Goal: Check status: Check status

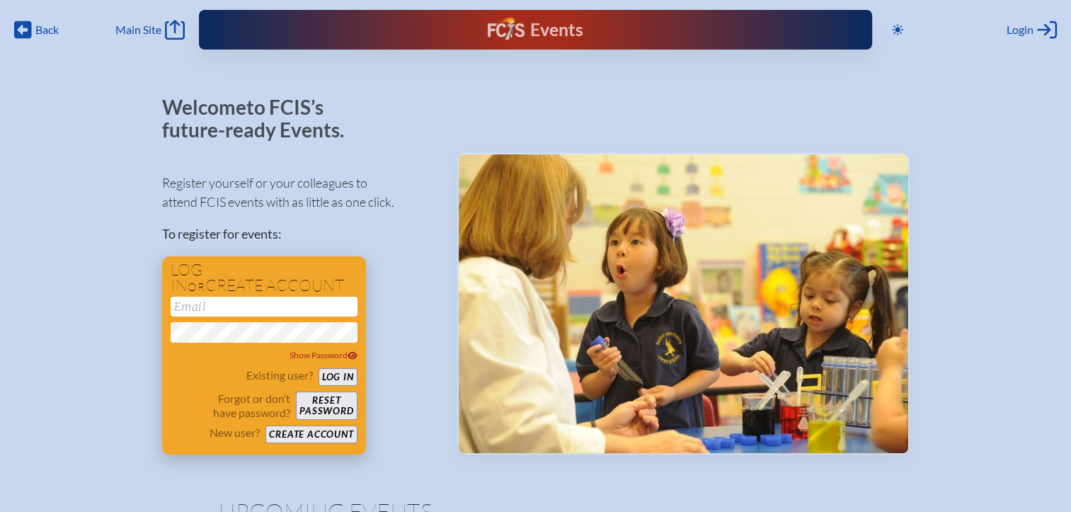
type input "[EMAIL_ADDRESS][DOMAIN_NAME]"
click at [333, 380] on button "Log in" at bounding box center [337, 377] width 39 height 18
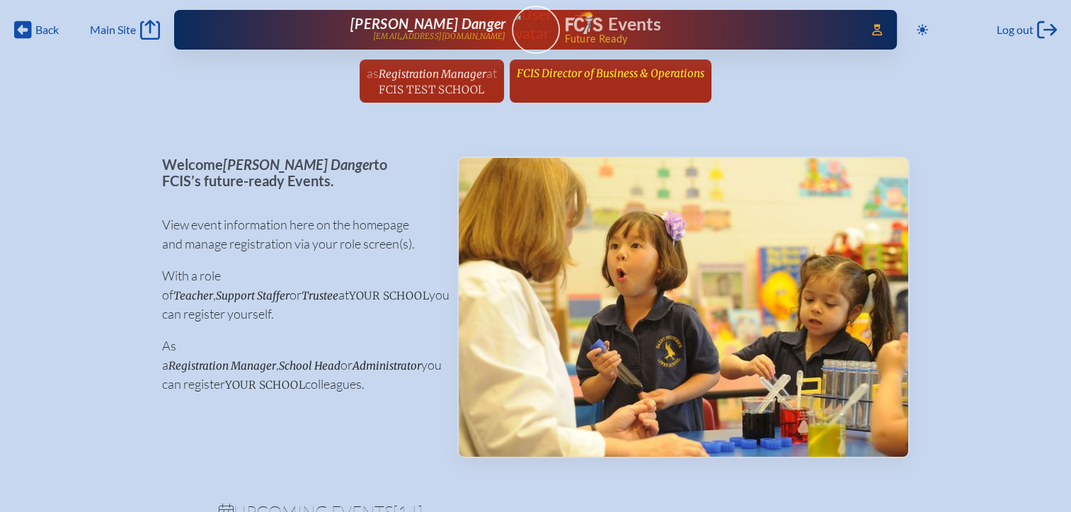
click at [615, 82] on link "FCIS Director of Business & Operations since [DATE]" at bounding box center [610, 72] width 199 height 27
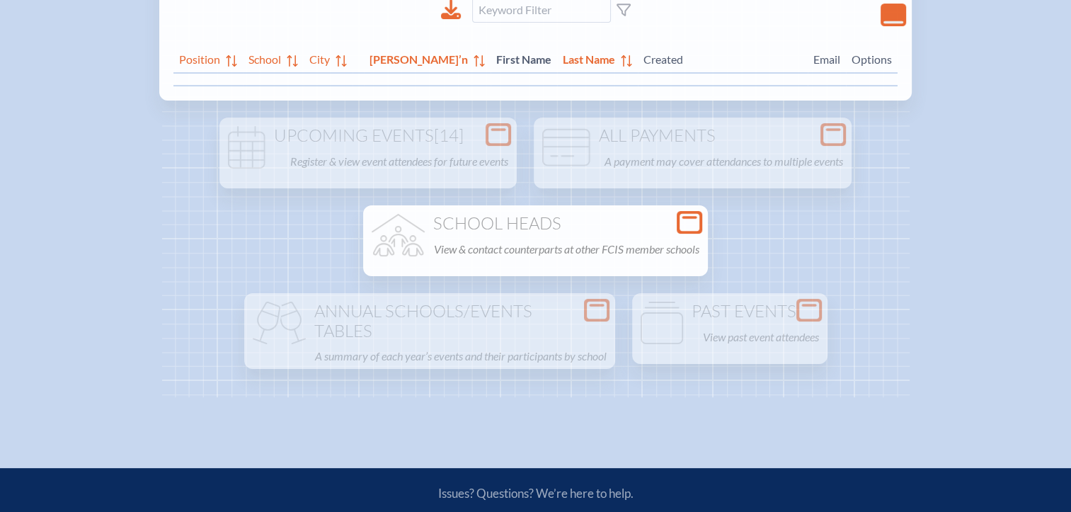
scroll to position [283, 0]
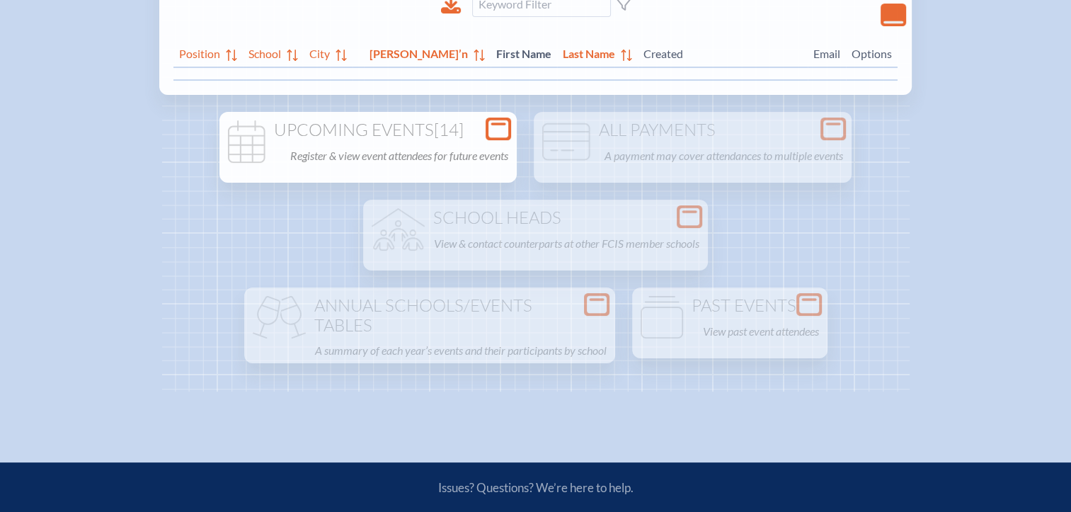
click at [494, 120] on icon at bounding box center [498, 129] width 20 height 18
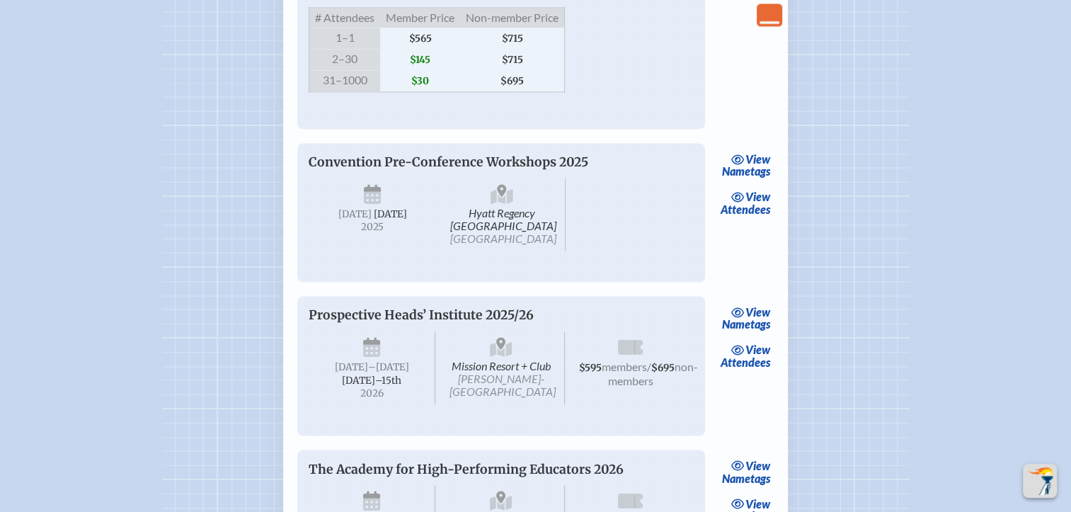
scroll to position [2265, 0]
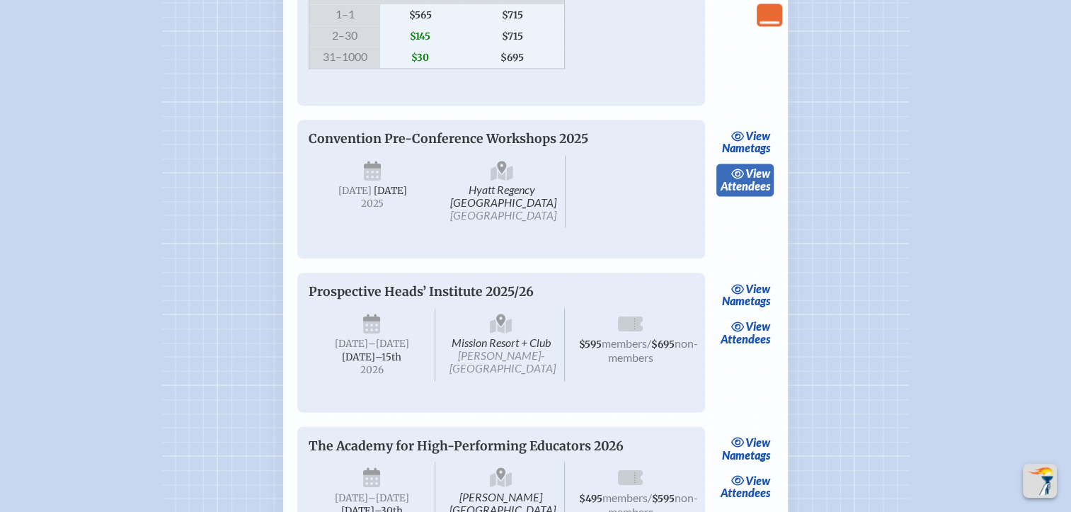
click at [754, 180] on span "view" at bounding box center [757, 172] width 25 height 13
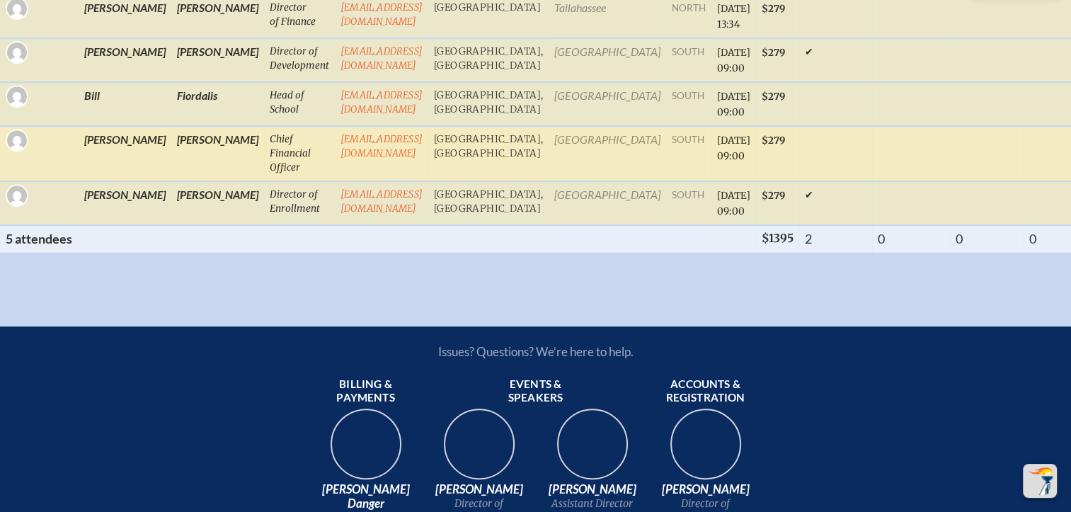
scroll to position [425, 11]
